Goal: Information Seeking & Learning: Learn about a topic

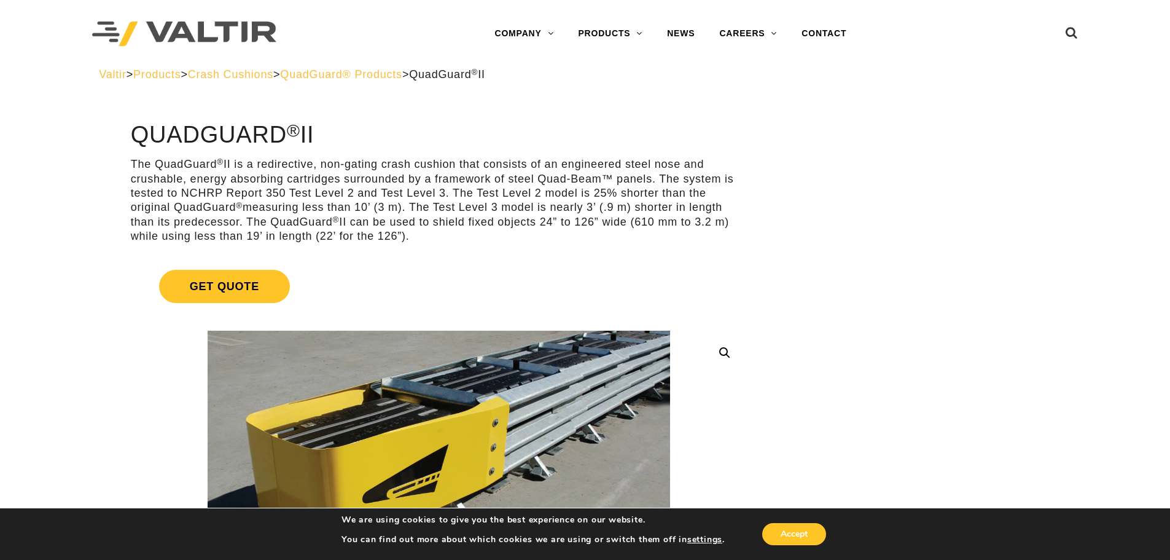
click at [273, 72] on span "Crash Cushions" at bounding box center [230, 74] width 85 height 12
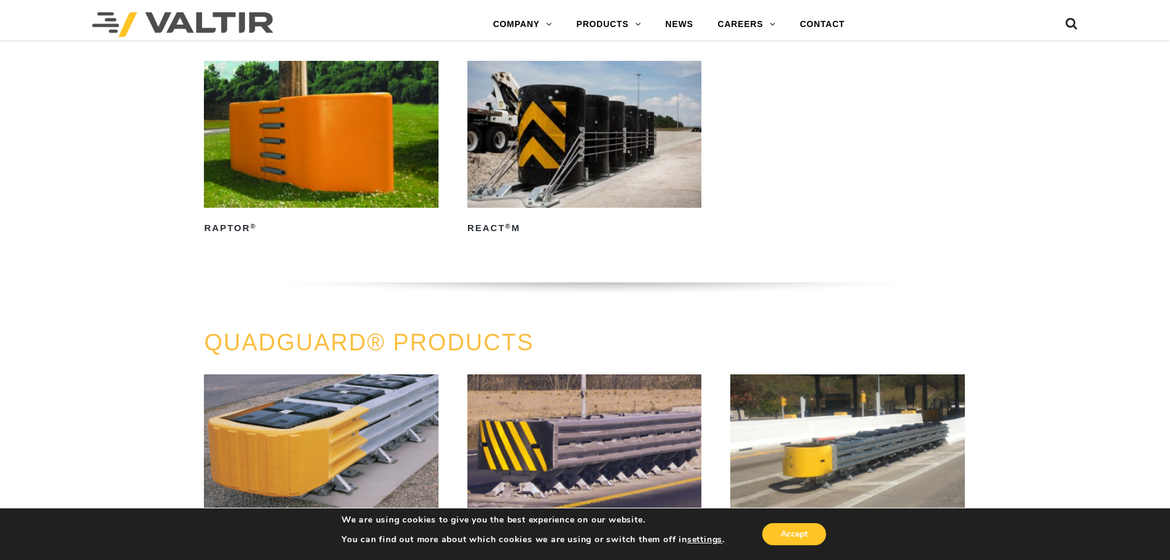
scroll to position [614, 0]
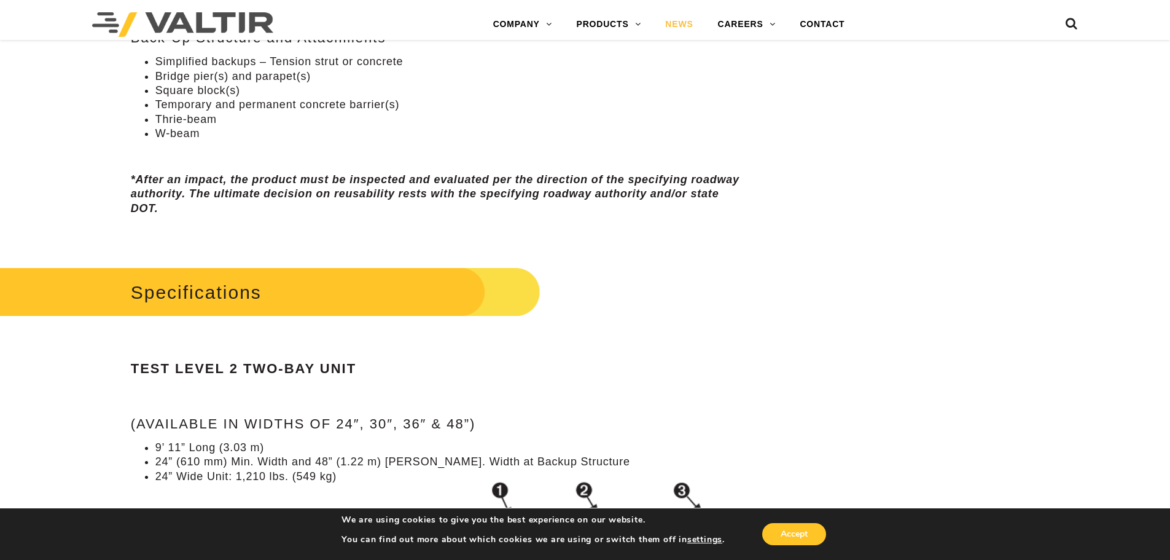
scroll to position [983, 0]
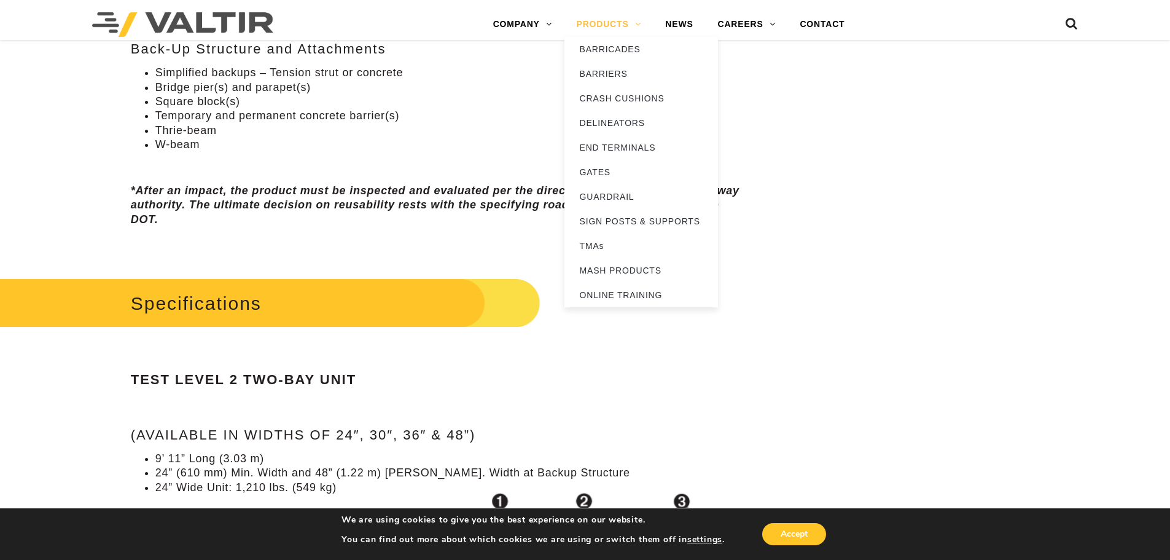
click at [611, 24] on link "PRODUCTS" at bounding box center [609, 24] width 89 height 25
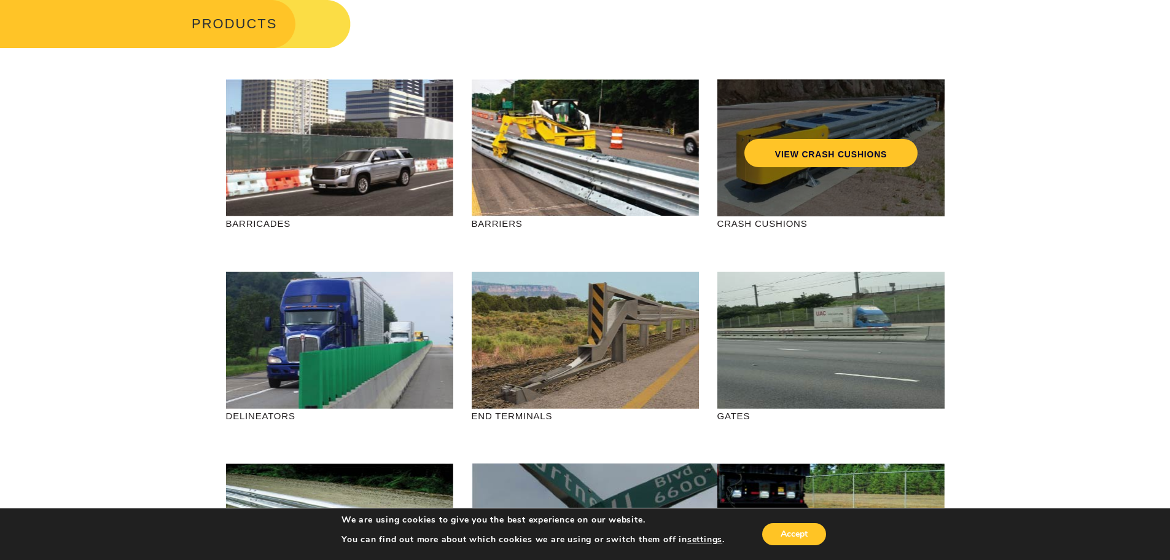
scroll to position [61, 0]
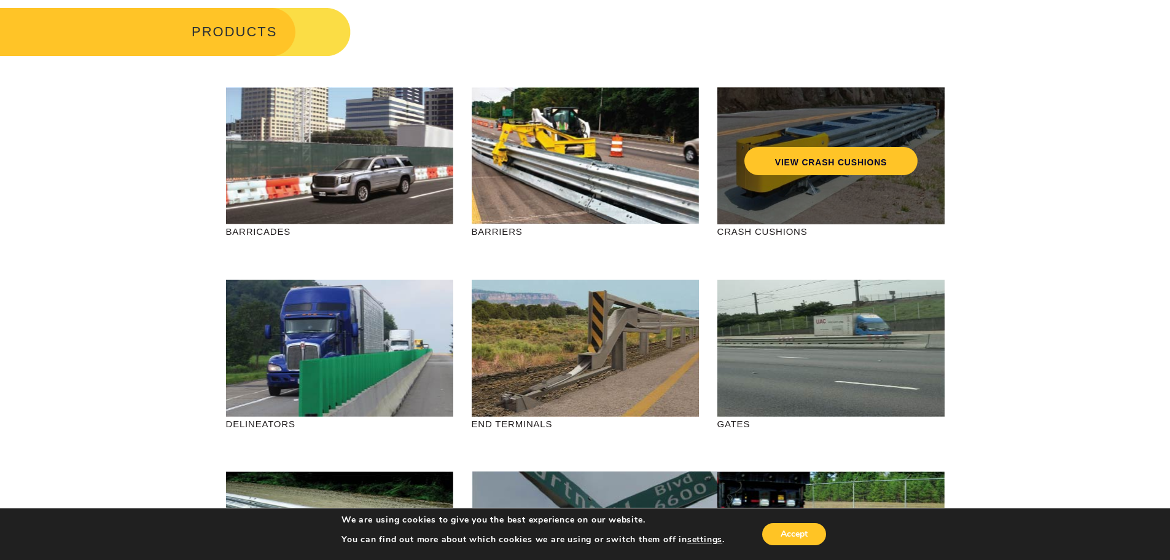
click at [794, 179] on div "VIEW CRASH CUSHIONS" at bounding box center [831, 155] width 227 height 137
click at [824, 160] on link "VIEW CRASH CUSHIONS" at bounding box center [830, 161] width 173 height 28
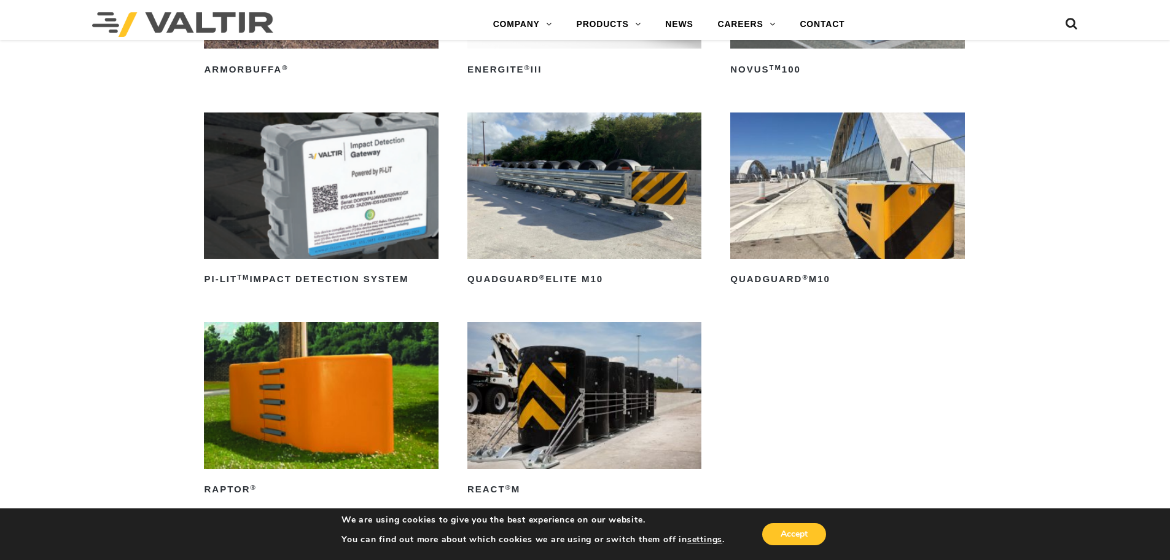
scroll to position [246, 0]
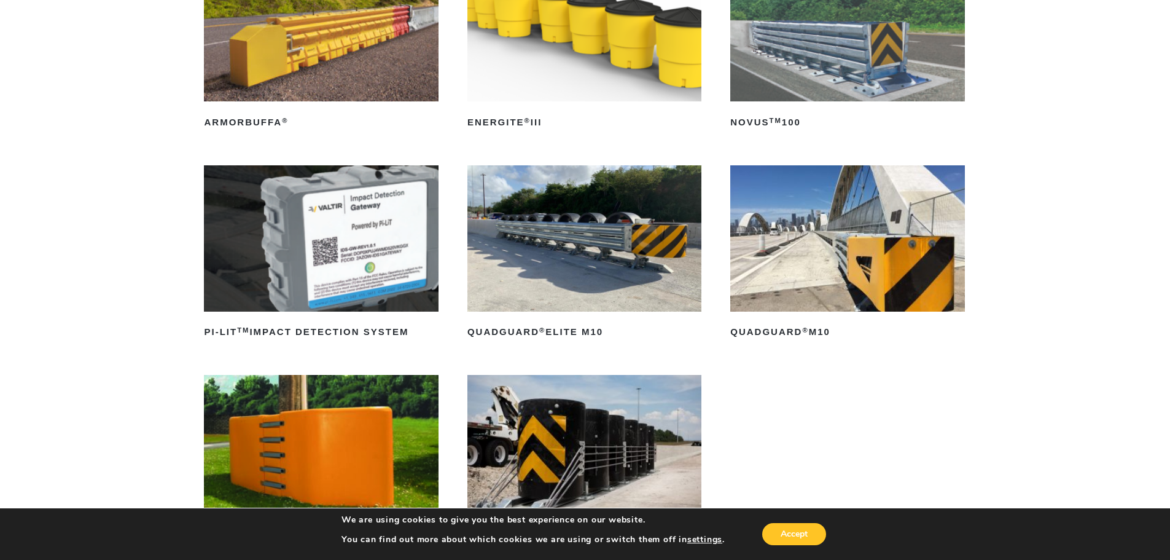
click at [898, 274] on img at bounding box center [847, 238] width 234 height 146
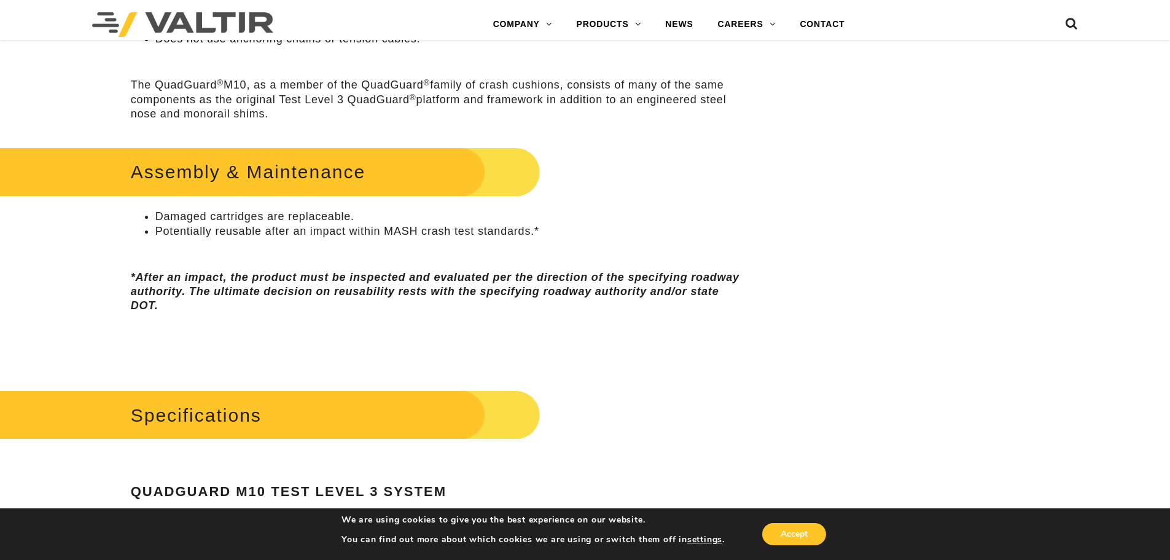
scroll to position [799, 0]
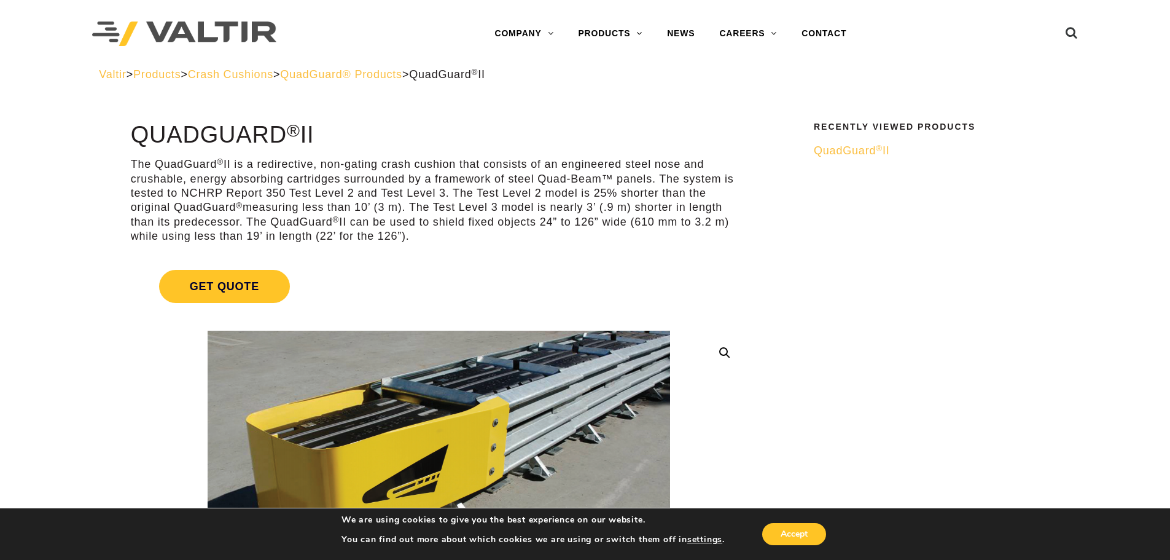
click at [356, 76] on span "QuadGuard® Products" at bounding box center [341, 74] width 122 height 12
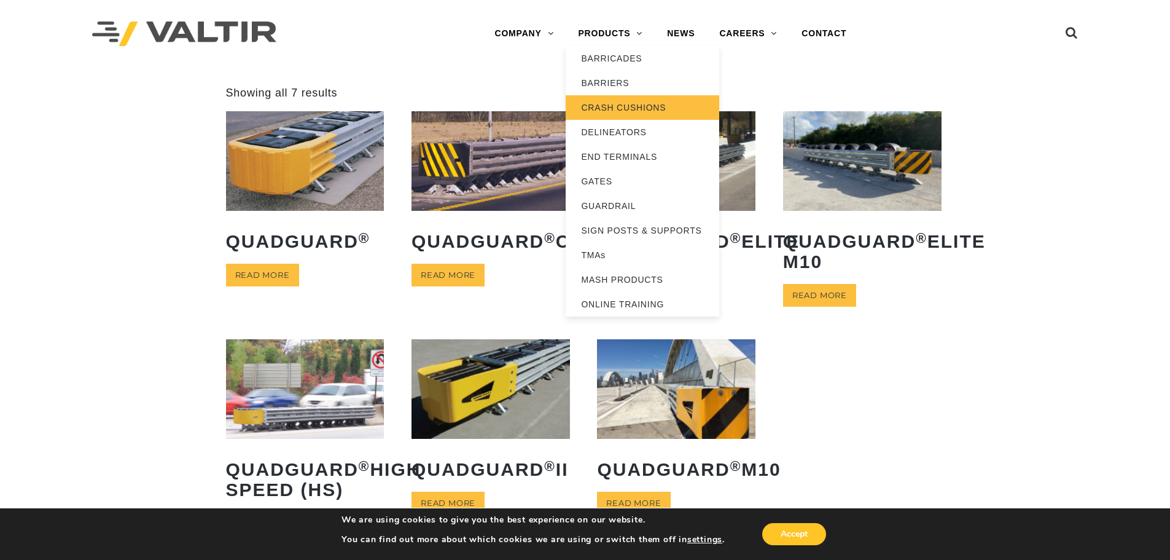
click at [638, 105] on link "CRASH CUSHIONS" at bounding box center [643, 107] width 154 height 25
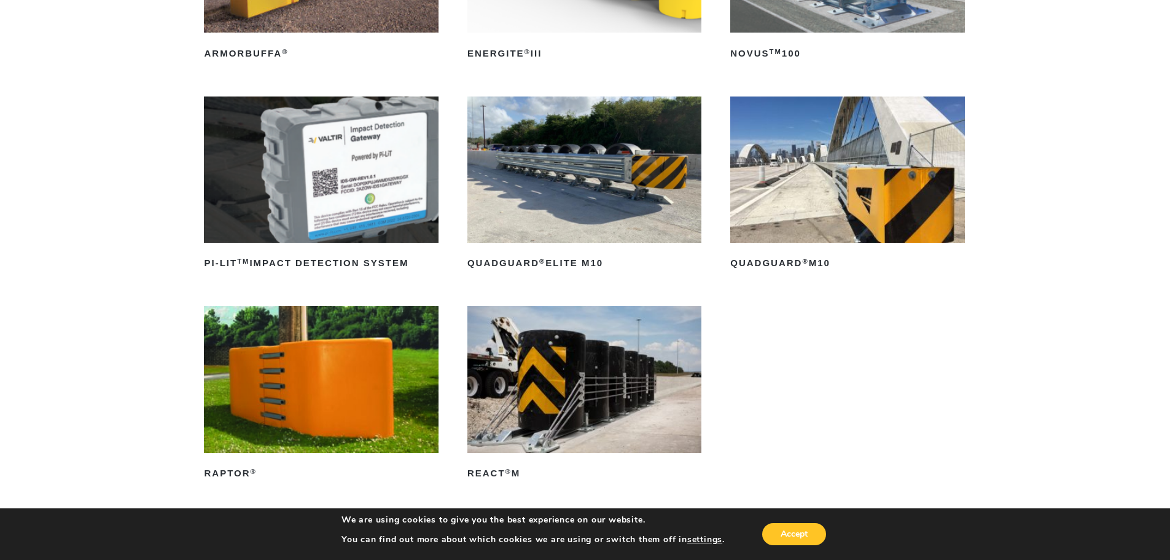
scroll to position [369, 0]
